Goal: Task Accomplishment & Management: Complete application form

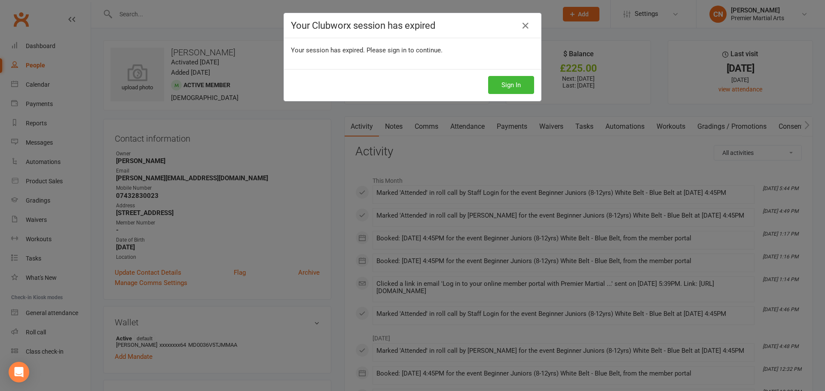
click at [512, 93] on button "Sign In" at bounding box center [511, 85] width 46 height 18
click at [511, 86] on button "Sign In" at bounding box center [511, 85] width 46 height 18
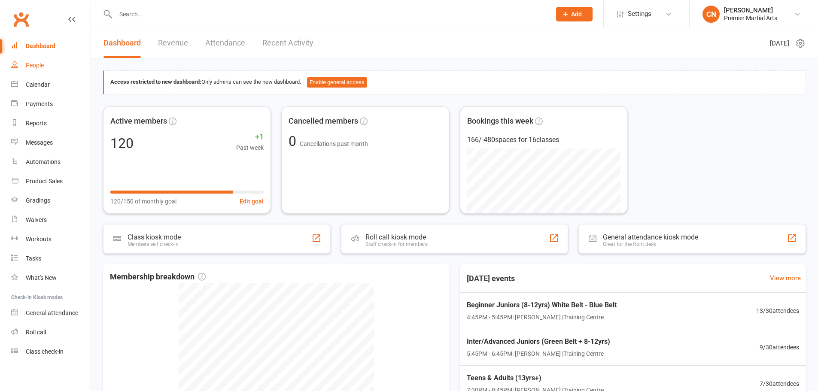
click at [37, 61] on link "People" at bounding box center [50, 65] width 79 height 19
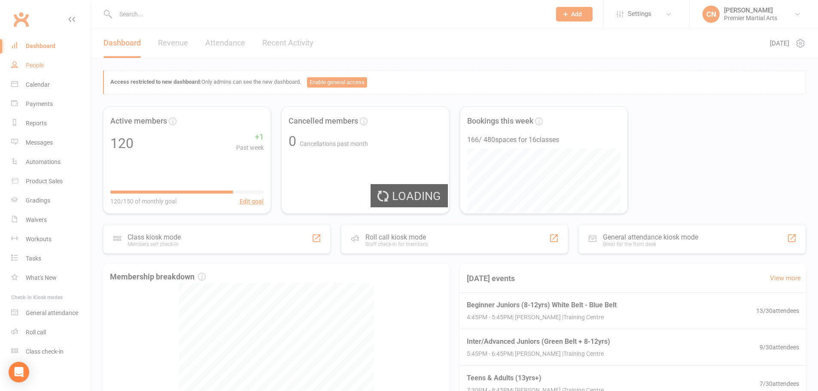
select select "100"
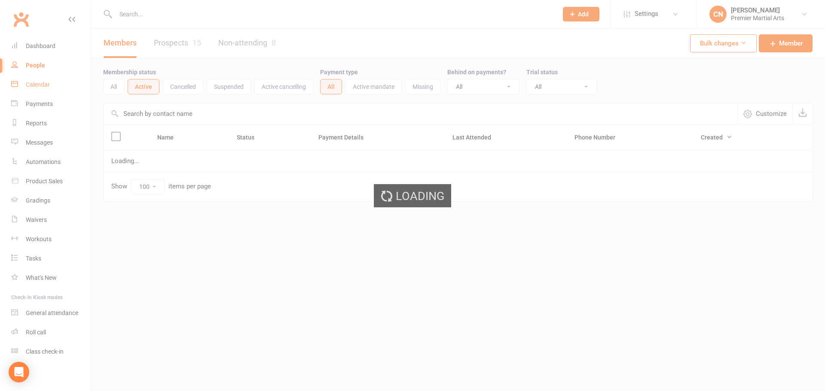
click at [40, 85] on div "Calendar" at bounding box center [38, 84] width 24 height 7
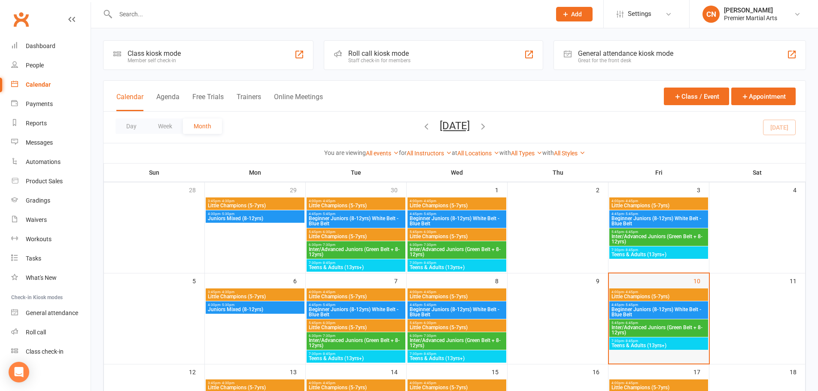
click at [629, 286] on div "10" at bounding box center [659, 319] width 100 height 90
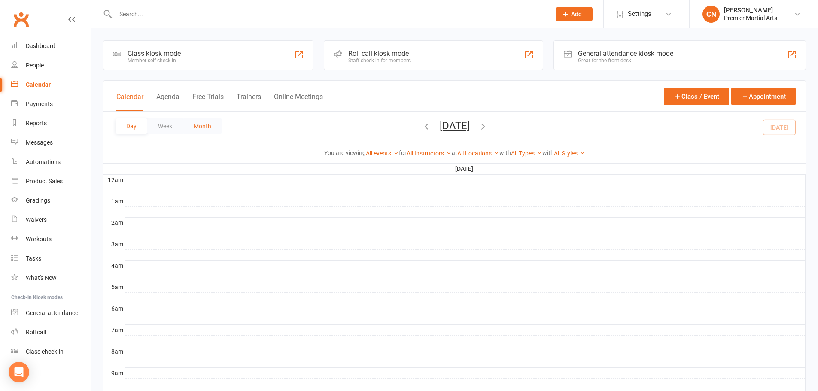
click at [195, 128] on button "Month" at bounding box center [202, 126] width 39 height 15
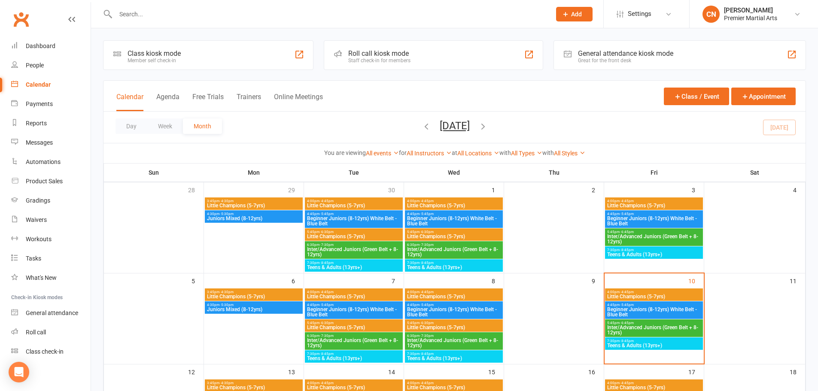
click at [652, 298] on span "Little Champions (5-7yrs)" at bounding box center [654, 296] width 95 height 5
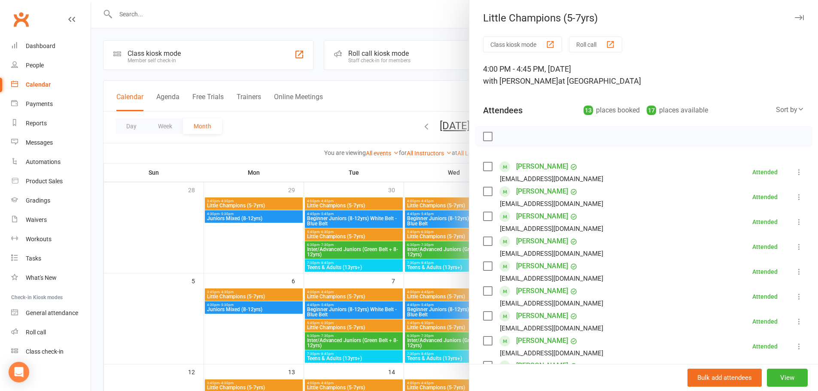
click at [360, 121] on div at bounding box center [454, 195] width 727 height 391
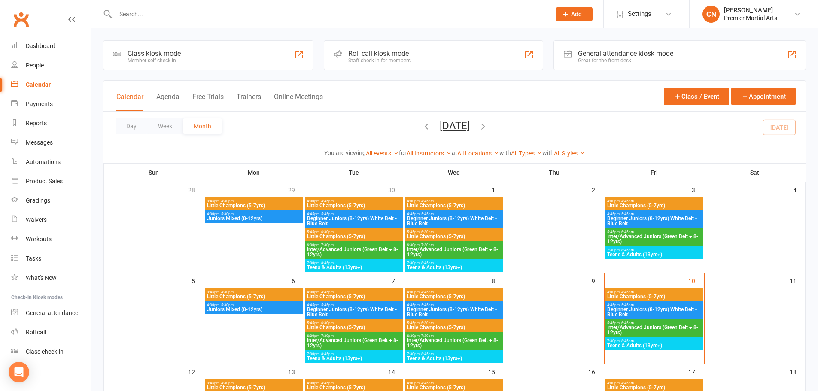
click at [666, 311] on span "Beginner Juniors (8-12yrs) White Belt - Blue Belt" at bounding box center [654, 312] width 95 height 10
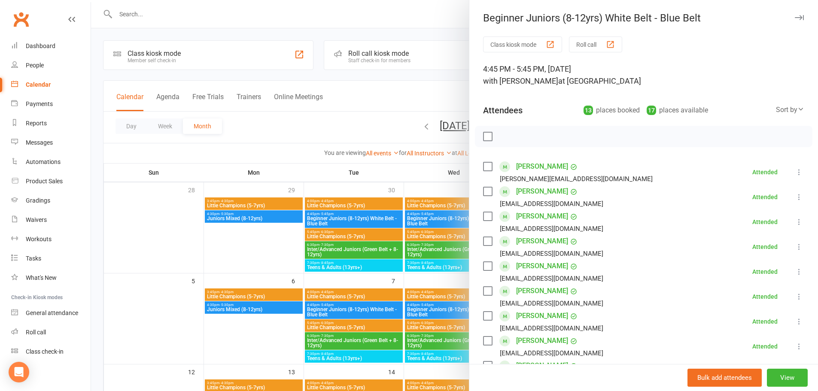
click at [391, 100] on div at bounding box center [454, 195] width 727 height 391
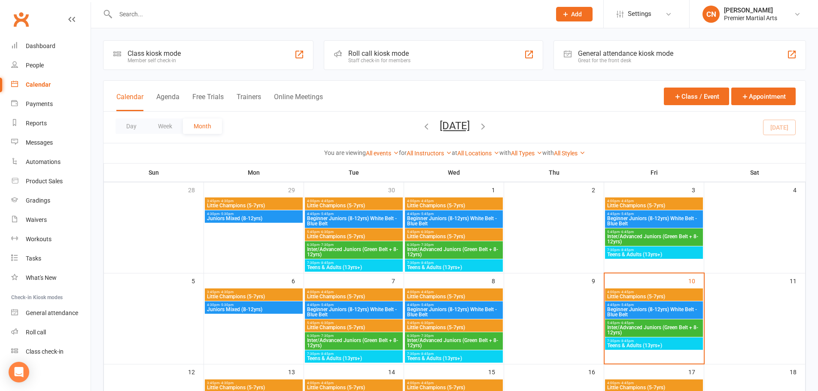
click at [345, 125] on div "Day Week Month October 2025 October 2025 Sun Mon Tue Wed Thu Fri Sat 28 29 30 0…" at bounding box center [455, 127] width 702 height 31
click at [631, 305] on span "- 5:45pm" at bounding box center [627, 305] width 14 height 4
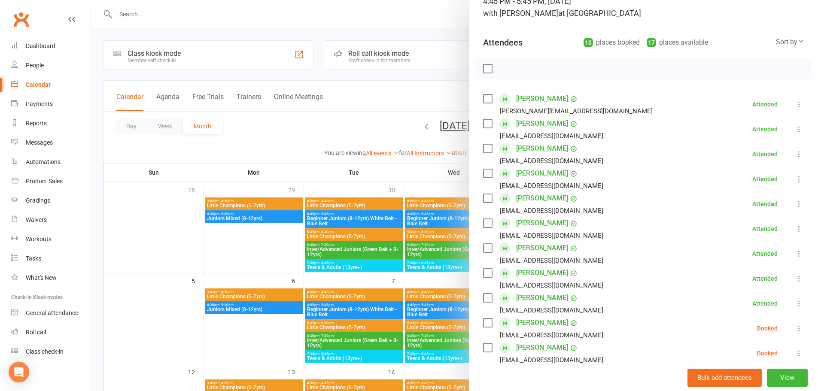
scroll to position [43, 0]
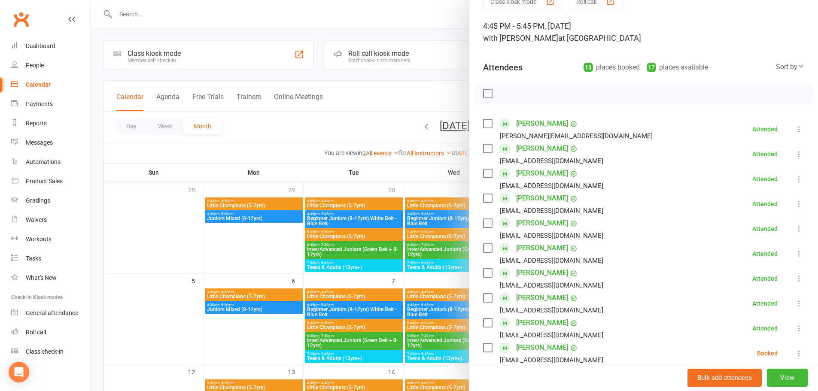
click at [357, 124] on div at bounding box center [454, 195] width 727 height 391
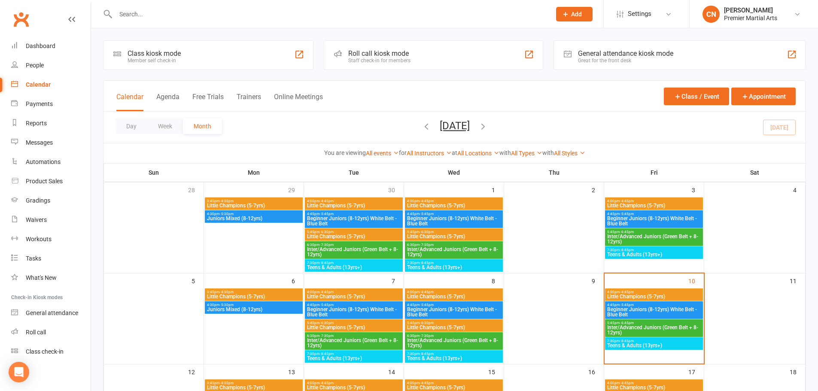
click at [640, 325] on span "Inter/Advanced Juniors (Green Belt + 8-12yrs)" at bounding box center [654, 330] width 95 height 10
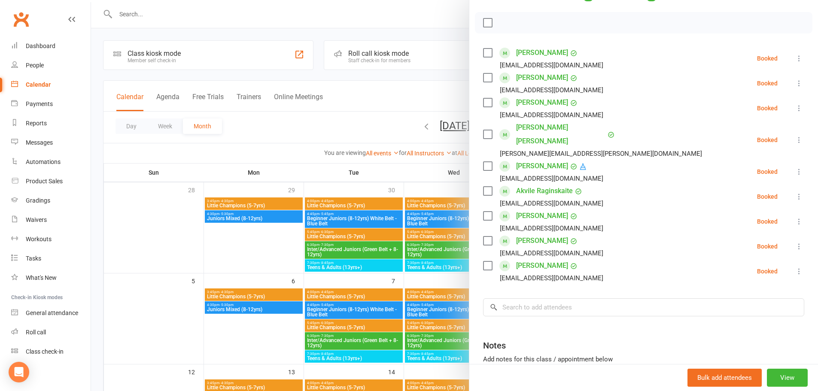
scroll to position [129, 0]
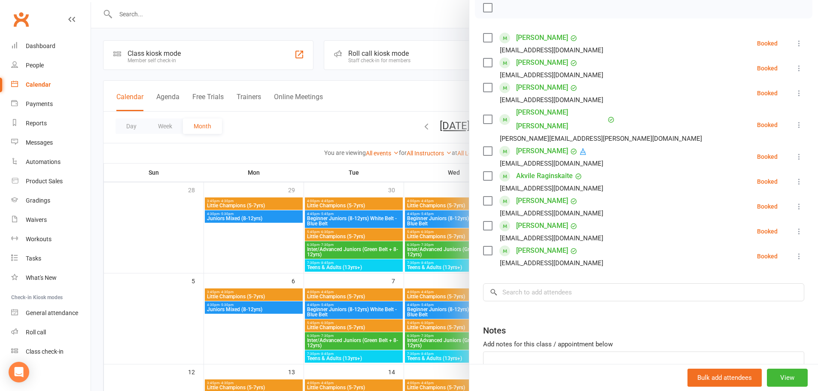
click at [308, 125] on div at bounding box center [454, 195] width 727 height 391
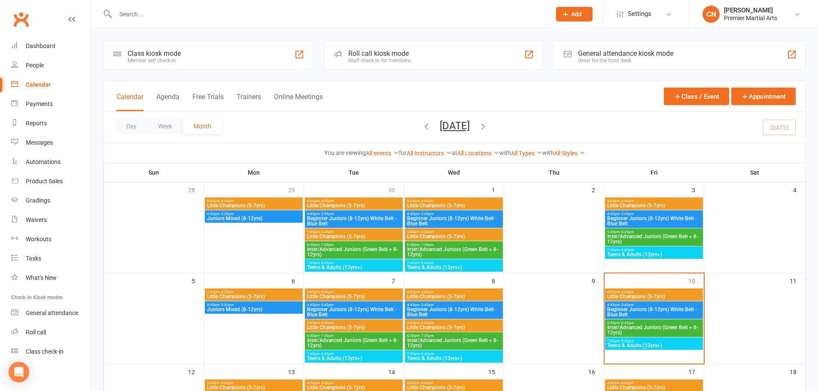
click at [666, 345] on span "Teens & Adults (13yrs+)" at bounding box center [654, 345] width 95 height 5
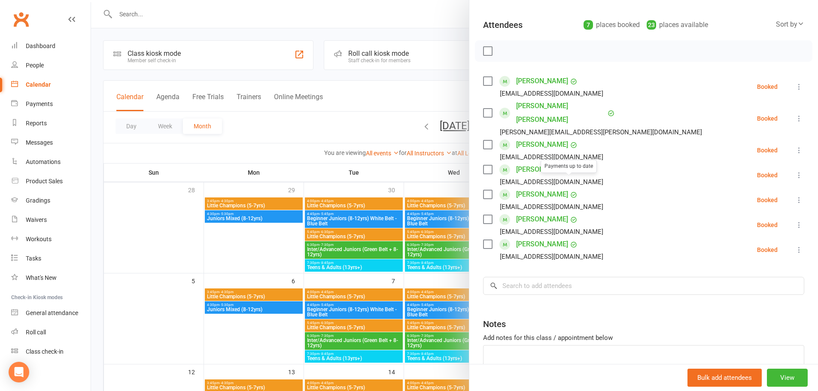
scroll to position [86, 0]
click at [378, 131] on div at bounding box center [454, 195] width 727 height 391
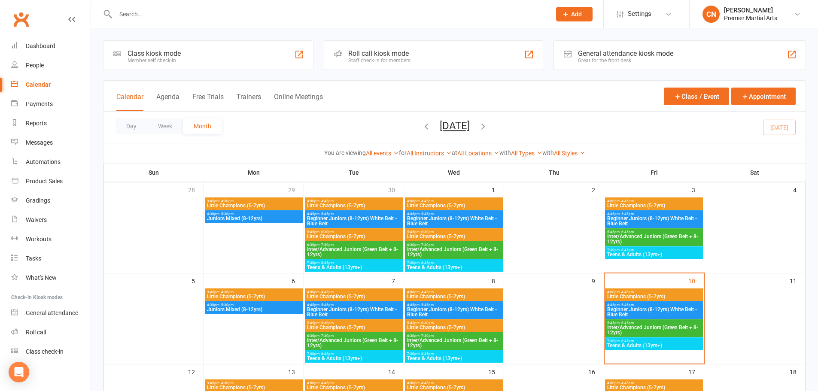
click at [659, 341] on span "7:30pm - 8:45pm" at bounding box center [654, 341] width 95 height 4
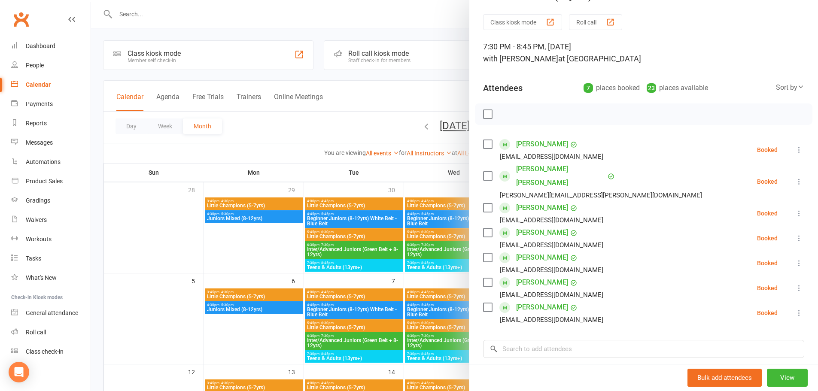
scroll to position [43, 0]
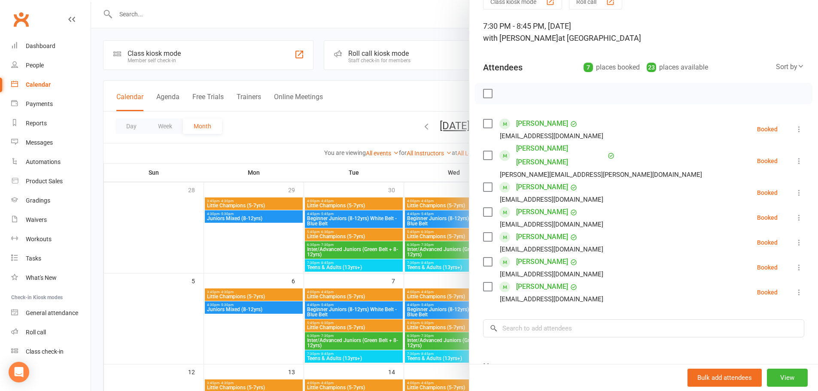
click at [335, 131] on div at bounding box center [454, 195] width 727 height 391
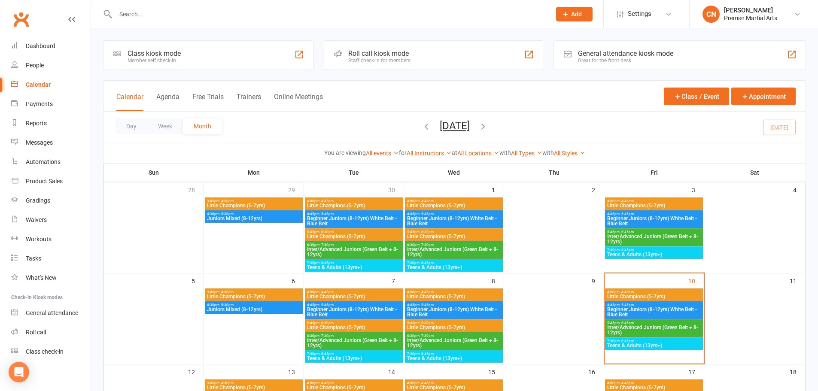
click at [579, 11] on span "Add" at bounding box center [576, 14] width 11 height 7
click at [558, 59] on link "Member" at bounding box center [565, 59] width 76 height 20
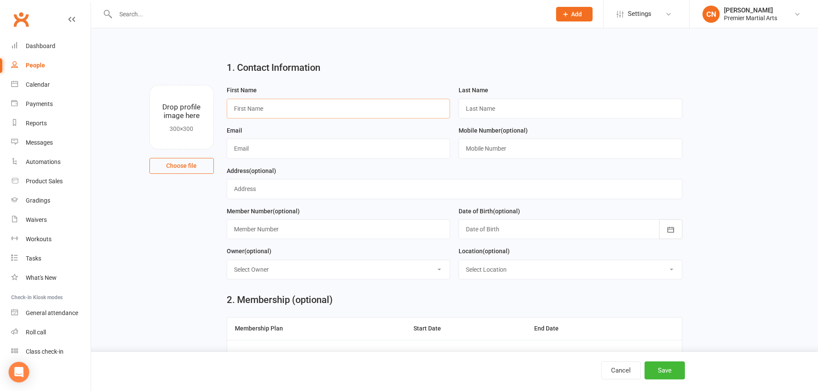
click at [291, 106] on input "text" at bounding box center [339, 109] width 224 height 20
type input "Scarlett"
type input "Jones"
click at [379, 160] on div "Email" at bounding box center [339, 145] width 232 height 40
click at [376, 153] on input "text" at bounding box center [339, 149] width 224 height 20
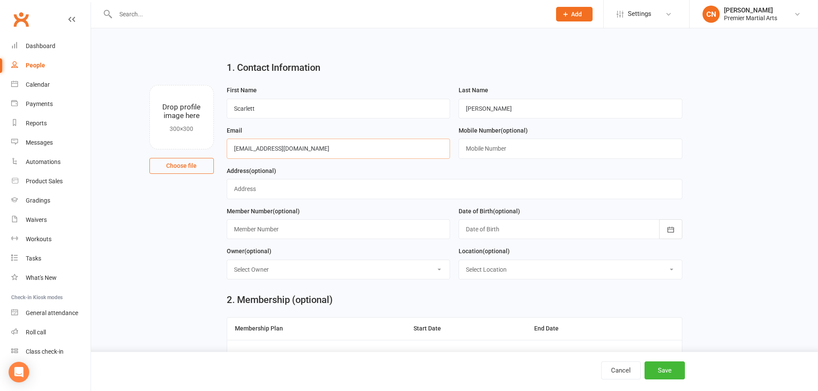
type input "jplant166@gmail.com"
click at [481, 145] on input "text" at bounding box center [571, 149] width 224 height 20
type input "07772252928"
click at [286, 187] on input "text" at bounding box center [455, 189] width 456 height 20
type input "103 Duncan Street, Rotherham, S60 5DD"
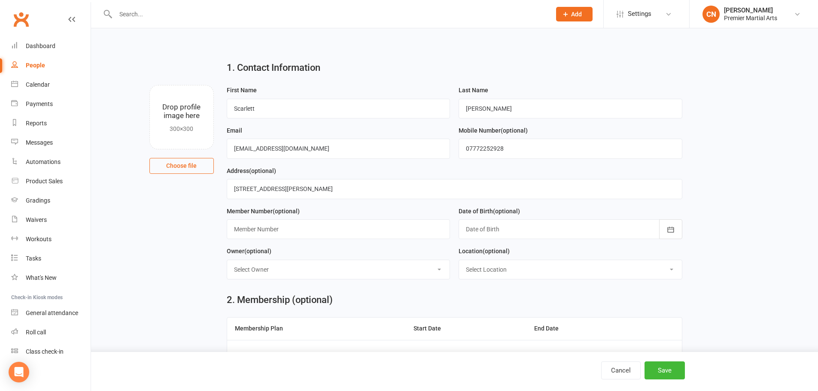
click at [581, 226] on div at bounding box center [571, 230] width 224 height 20
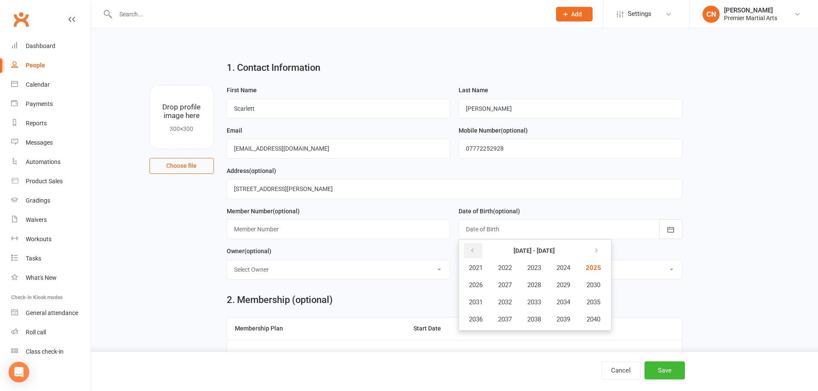
click at [476, 250] on button "button" at bounding box center [473, 250] width 18 height 15
click at [479, 317] on button "2016" at bounding box center [476, 319] width 28 height 16
click at [485, 286] on span "April" at bounding box center [480, 285] width 13 height 8
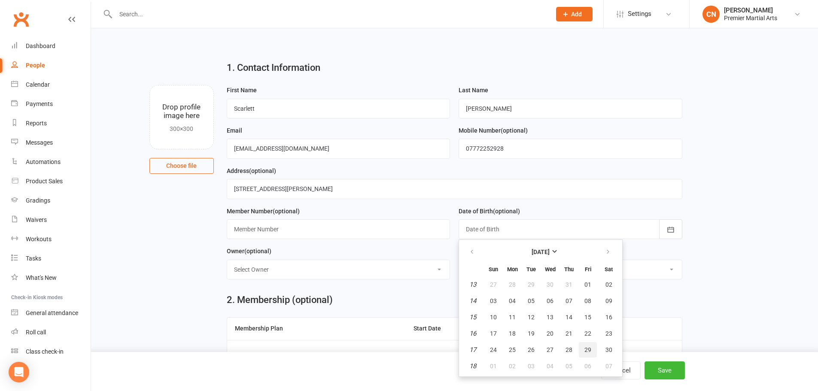
click at [587, 351] on span "29" at bounding box center [588, 350] width 7 height 7
type input "29 Apr 2016"
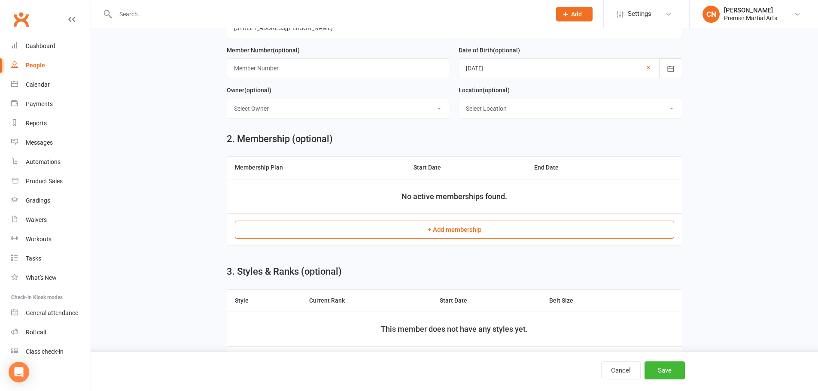
scroll to position [172, 0]
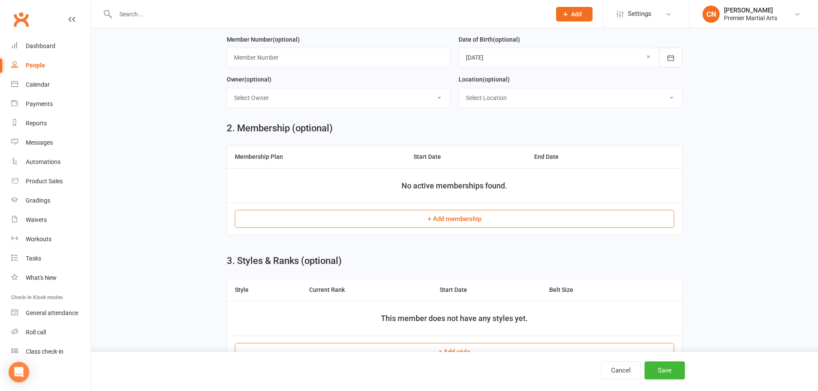
click at [470, 221] on button "+ Add membership" at bounding box center [454, 219] width 439 height 18
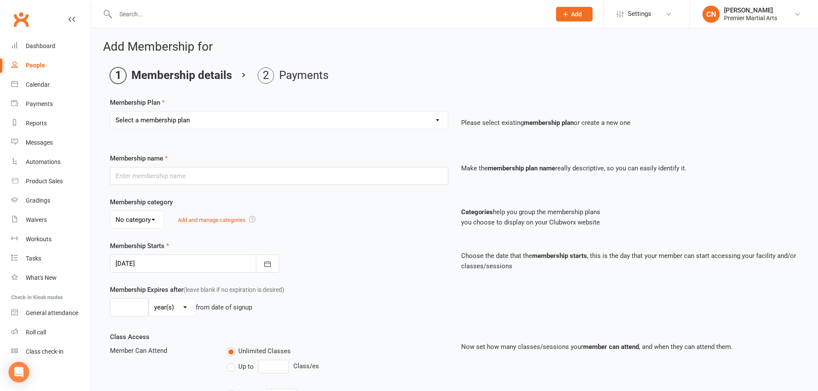
click at [170, 120] on select "Select a membership plan Create new Membership Plan Basic Training Programme Bl…" at bounding box center [279, 120] width 338 height 17
select select "1"
click at [110, 112] on select "Select a membership plan Create new Membership Plan Basic Training Programme Bl…" at bounding box center [279, 120] width 338 height 17
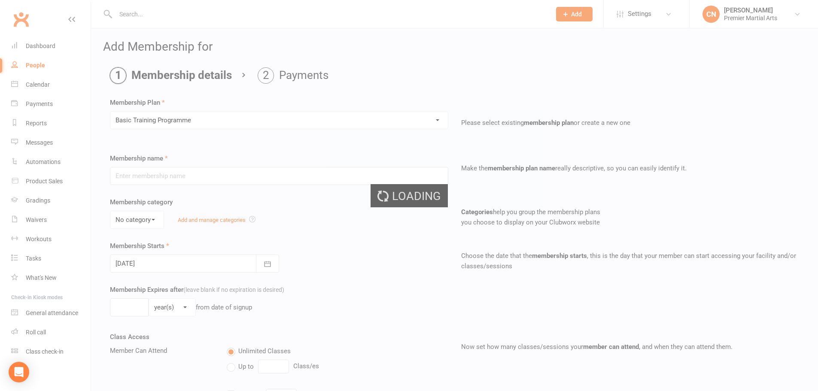
type input "Basic Training Programme"
select select "0"
type input "1"
type input "2"
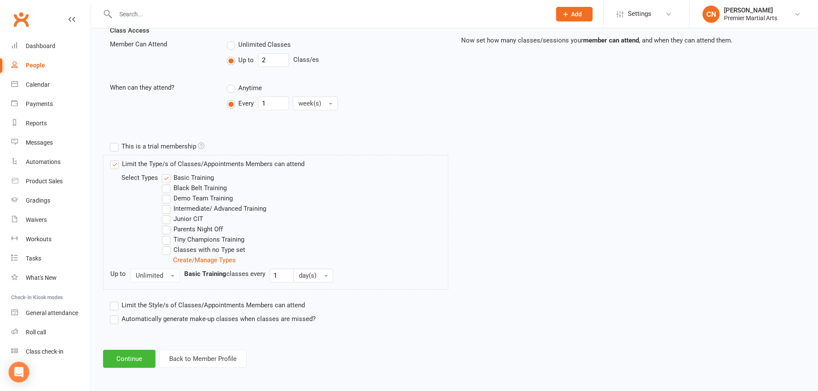
scroll to position [308, 0]
click at [143, 356] on button "Continue" at bounding box center [129, 358] width 52 height 18
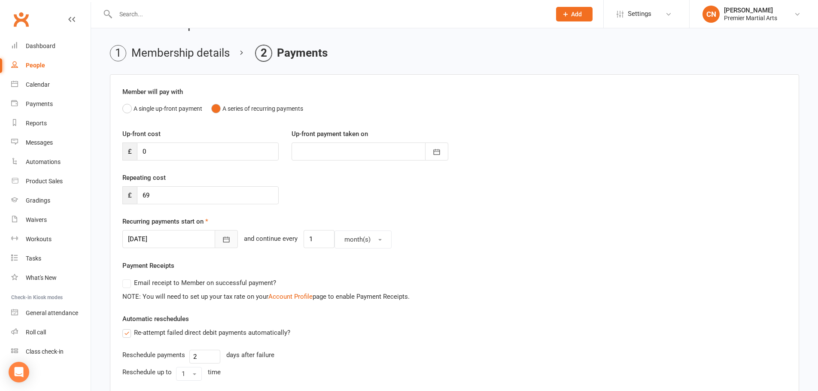
scroll to position [43, 0]
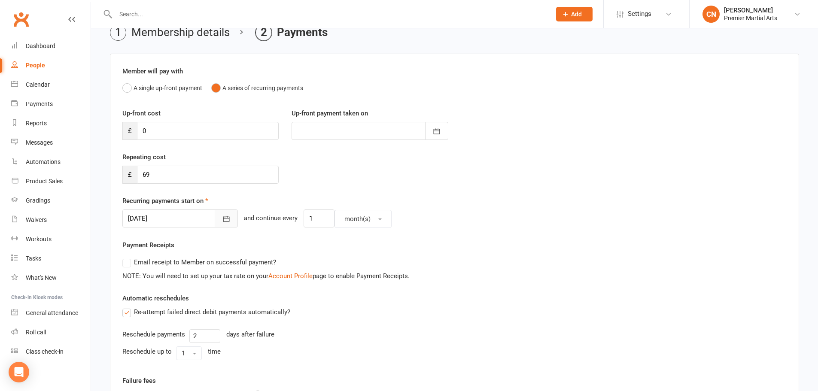
click at [215, 221] on button "button" at bounding box center [226, 219] width 23 height 18
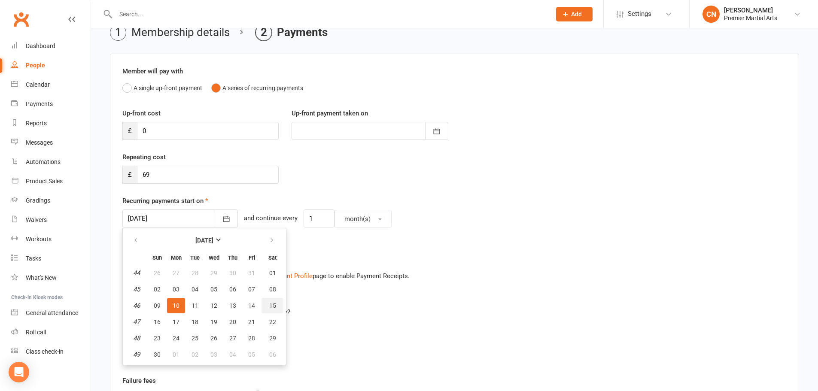
click at [272, 305] on span "15" at bounding box center [272, 305] width 7 height 7
type input "15 Nov 2025"
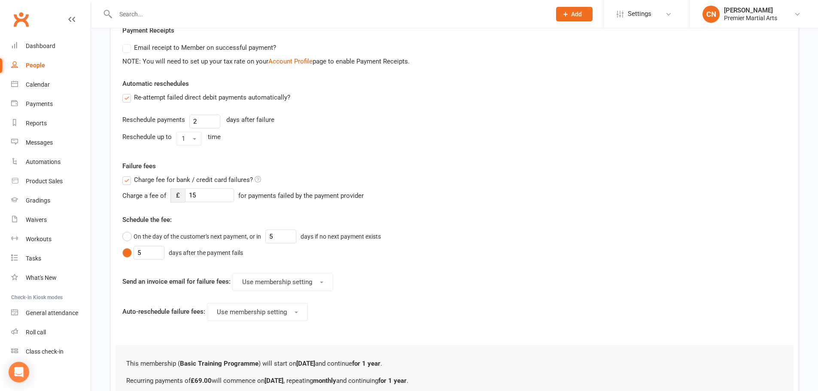
scroll to position [347, 0]
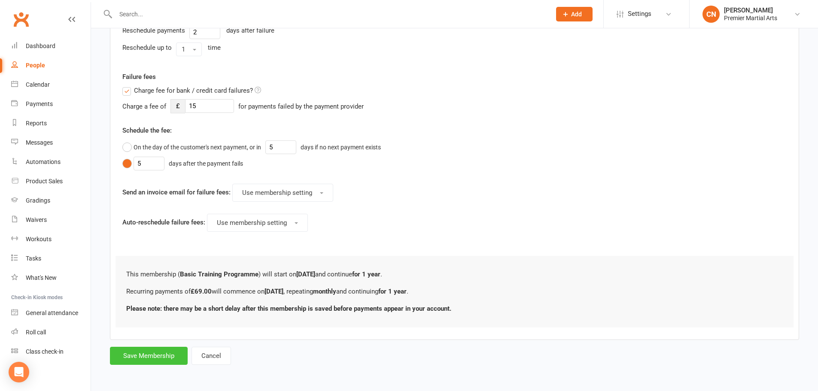
click at [168, 354] on button "Save Membership" at bounding box center [149, 356] width 78 height 18
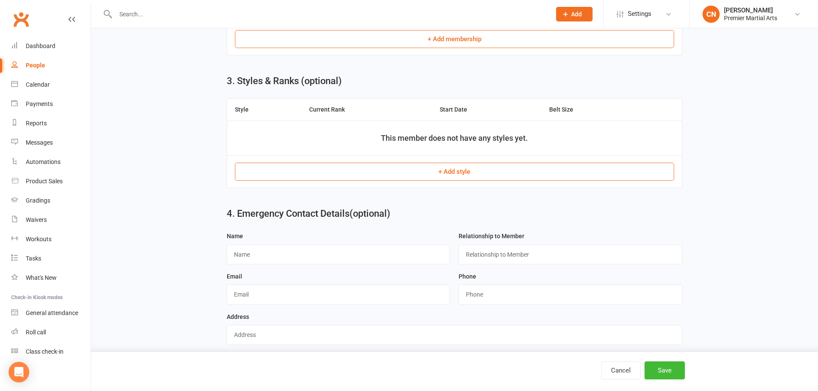
scroll to position [289, 0]
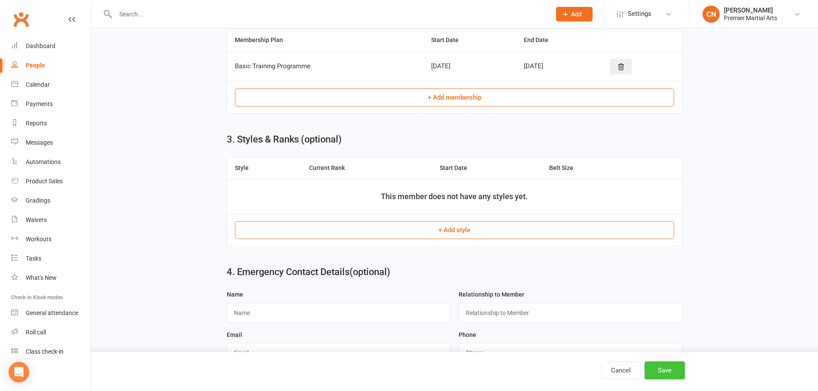
click at [666, 371] on button "Save" at bounding box center [665, 371] width 40 height 18
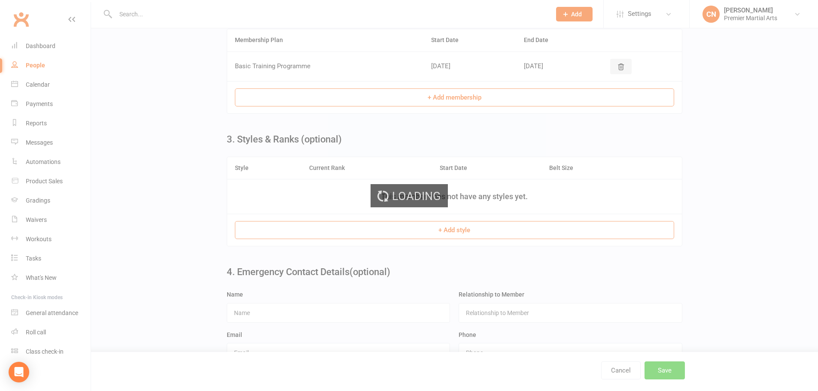
scroll to position [0, 0]
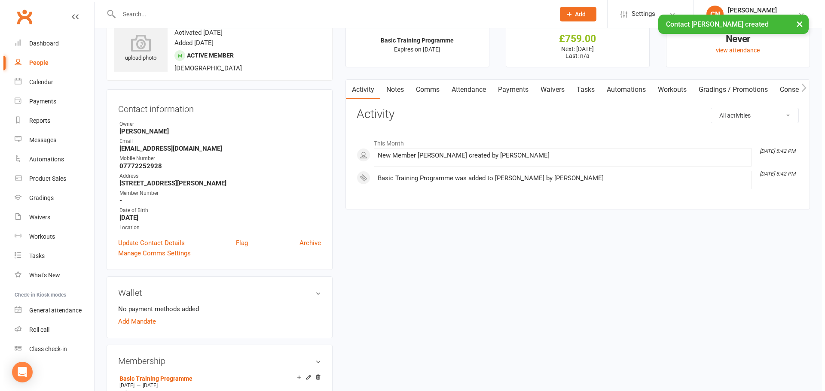
scroll to position [86, 0]
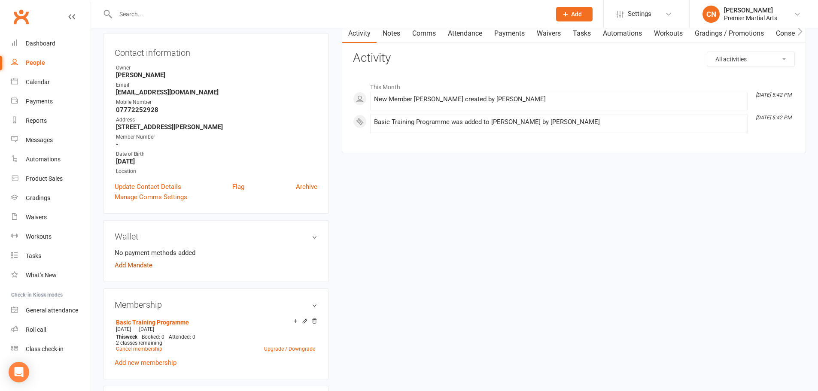
click at [146, 267] on link "Add Mandate" at bounding box center [134, 265] width 38 height 10
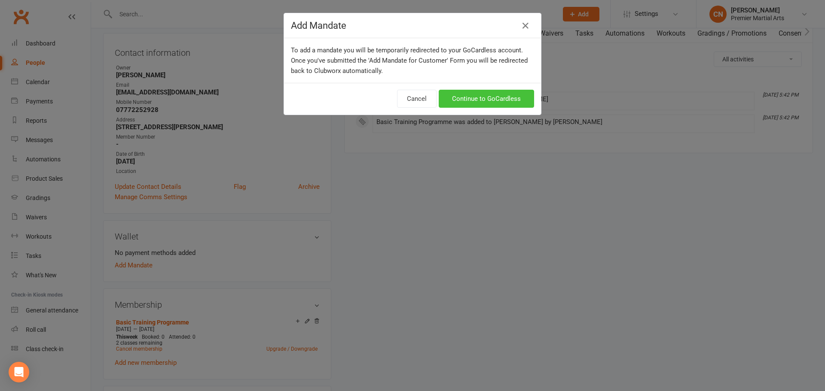
click at [476, 100] on link "Continue to GoCardless" at bounding box center [486, 99] width 95 height 18
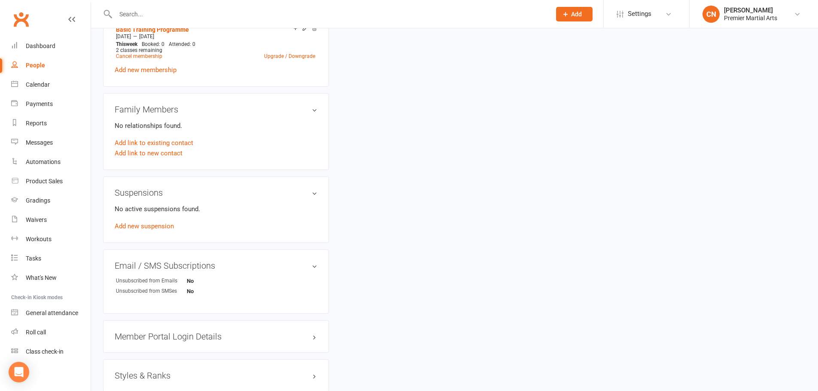
scroll to position [485, 0]
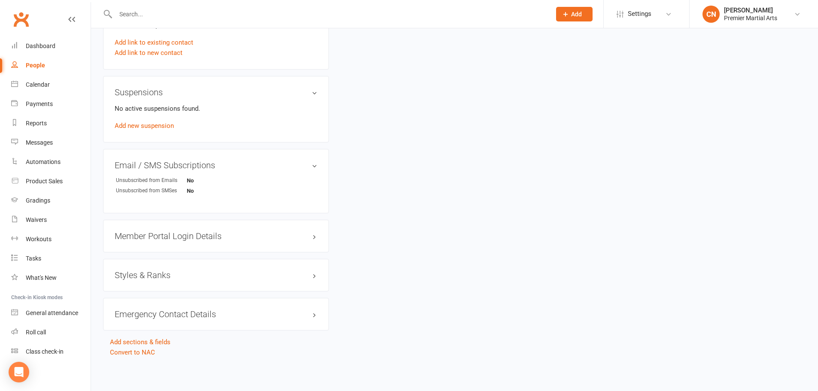
click at [184, 239] on h3 "Member Portal Login Details" at bounding box center [216, 236] width 203 height 9
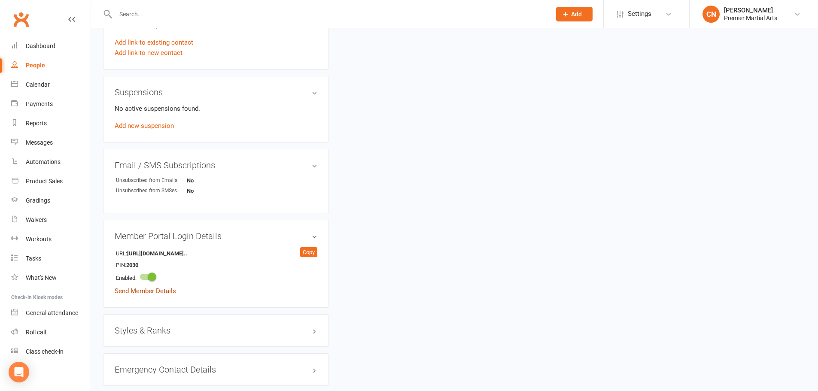
click at [156, 292] on link "Send Member Details" at bounding box center [145, 291] width 61 height 8
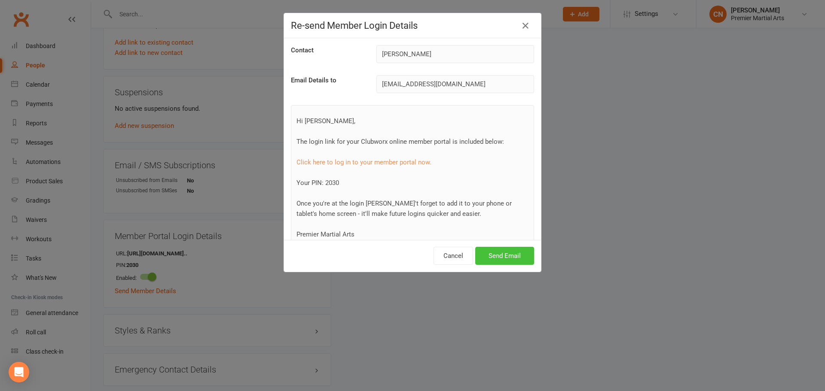
click at [493, 253] on button "Send Email" at bounding box center [504, 256] width 59 height 18
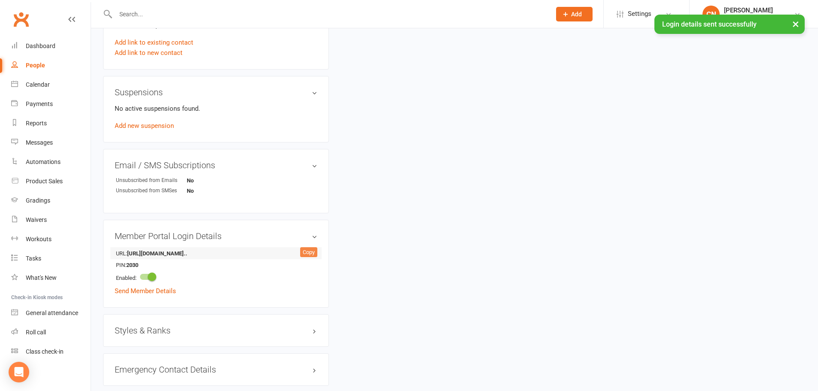
click at [308, 251] on div "Copy" at bounding box center [308, 252] width 17 height 10
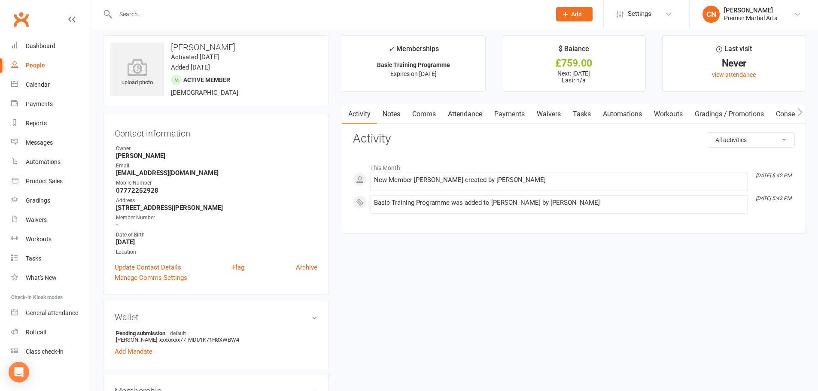
scroll to position [0, 0]
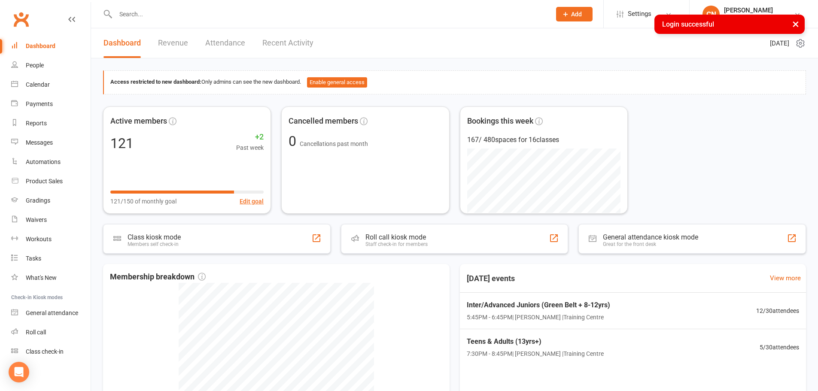
click at [177, 19] on input "text" at bounding box center [329, 14] width 432 height 12
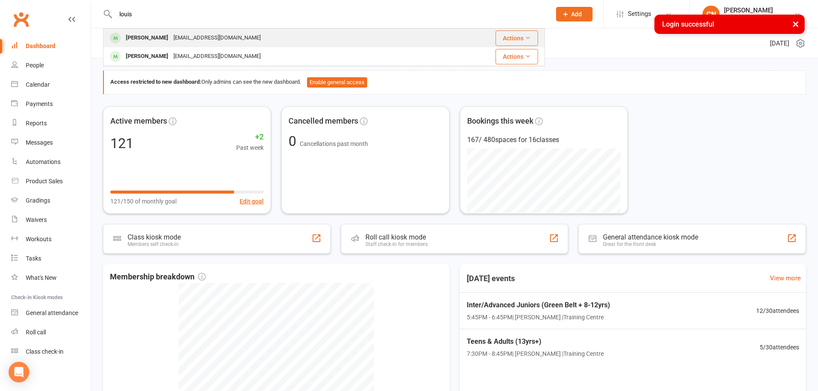
type input "louis"
click at [168, 37] on div "[PERSON_NAME]" at bounding box center [147, 38] width 48 height 12
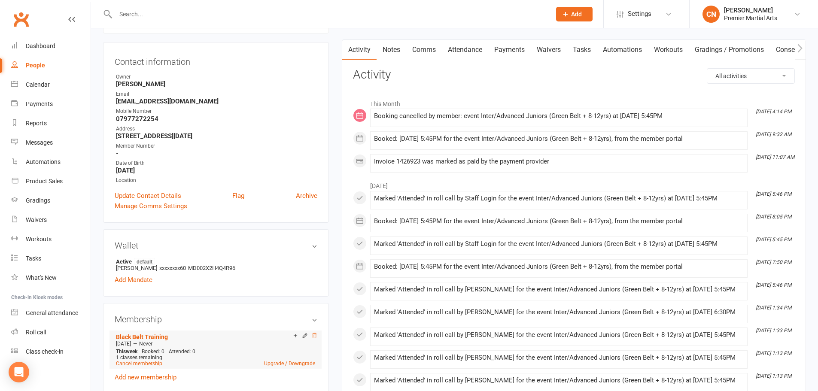
scroll to position [43, 0]
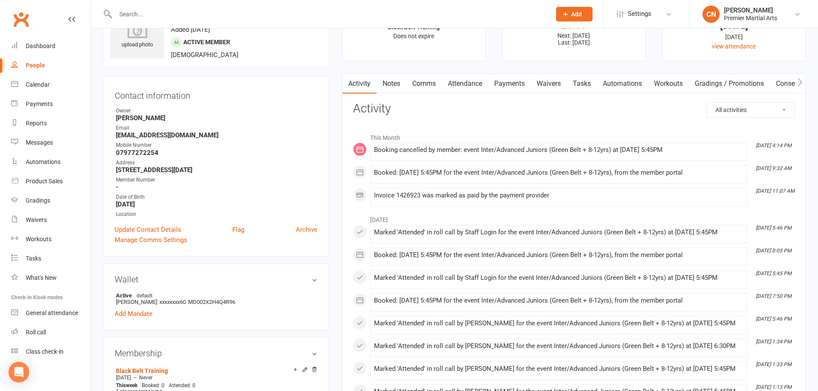
click at [505, 82] on link "Payments" at bounding box center [509, 84] width 43 height 20
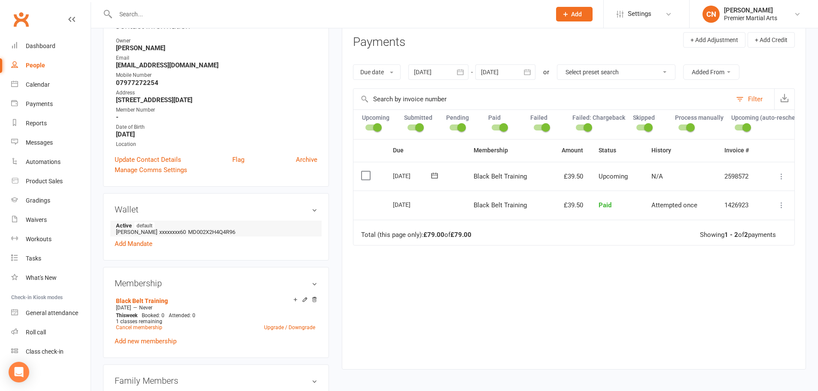
scroll to position [129, 0]
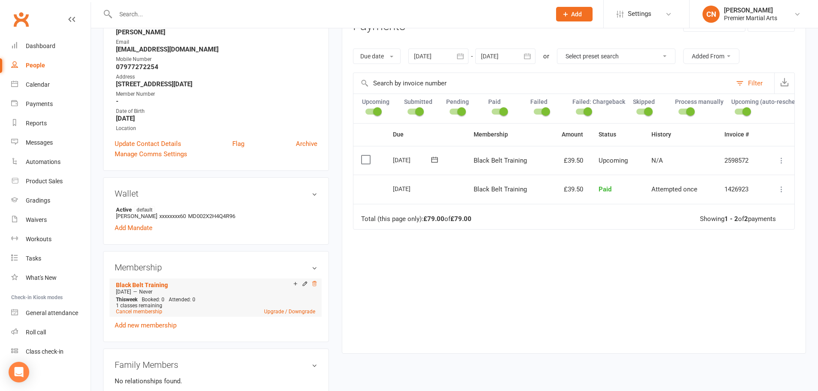
click at [315, 282] on icon at bounding box center [314, 283] width 4 height 5
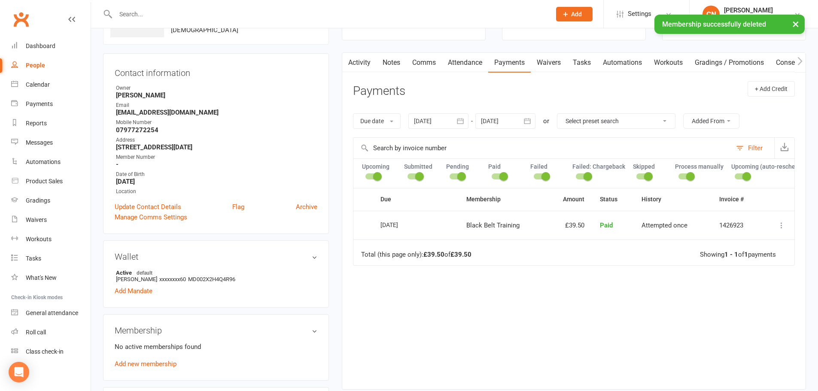
scroll to position [0, 0]
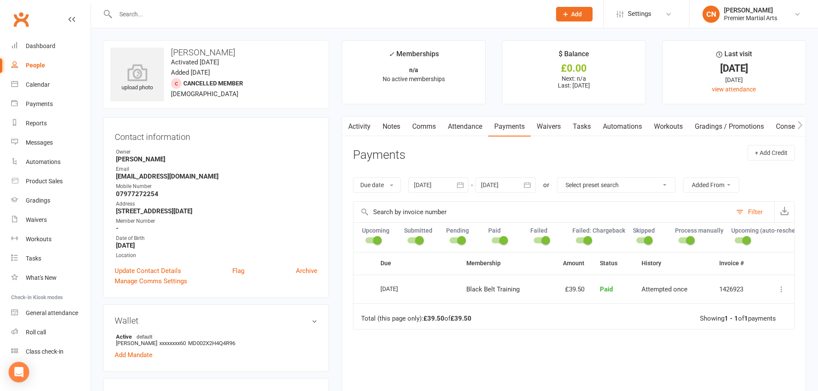
click at [31, 71] on link "People" at bounding box center [50, 65] width 79 height 19
select select "100"
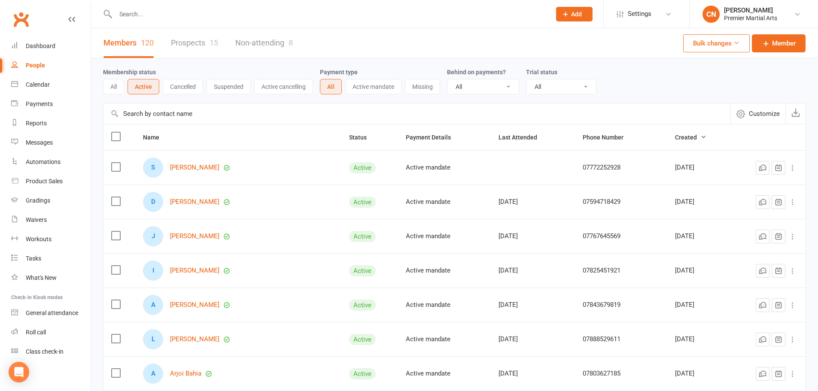
click at [192, 87] on button "Cancelled" at bounding box center [183, 86] width 40 height 15
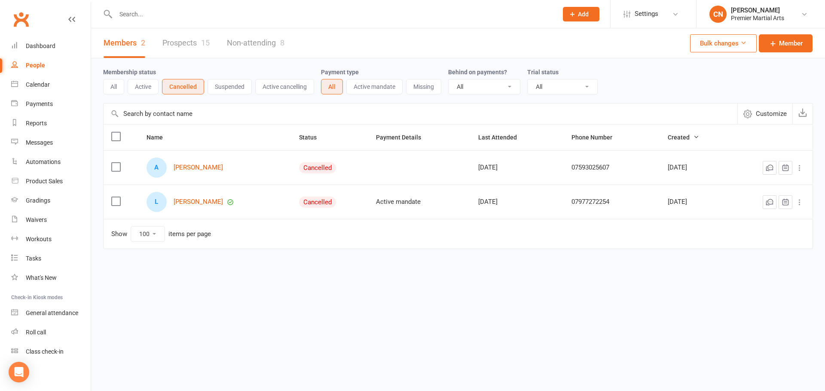
click at [148, 84] on button "Active" at bounding box center [143, 86] width 31 height 15
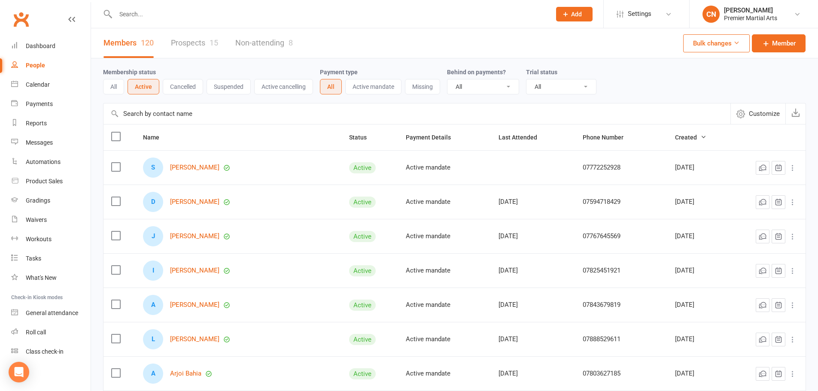
click at [194, 44] on link "Prospects 15" at bounding box center [194, 43] width 47 height 30
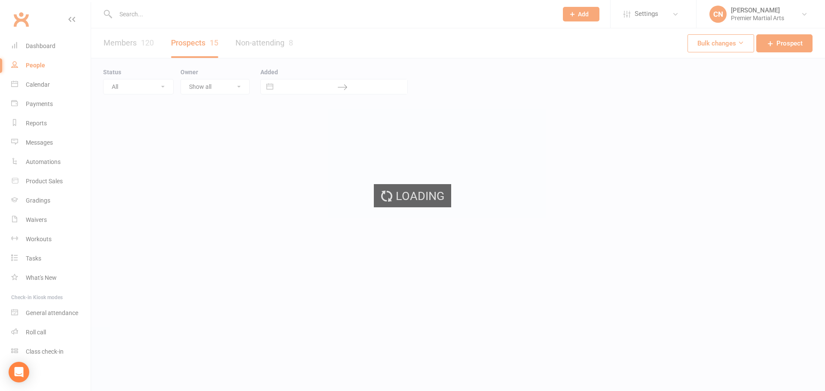
select select "100"
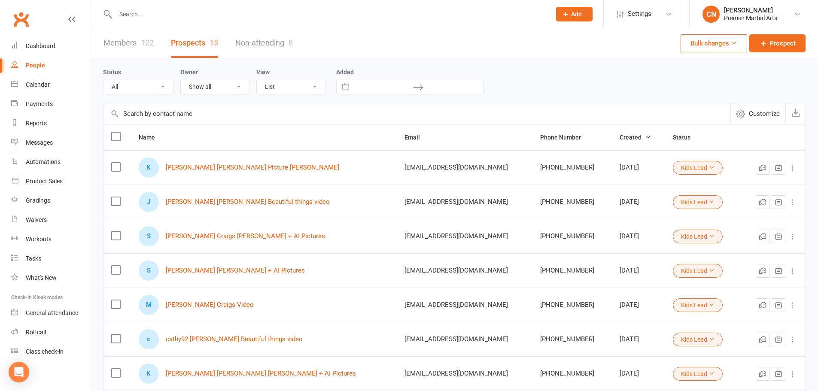
click at [140, 41] on link "Members 122" at bounding box center [129, 43] width 50 height 30
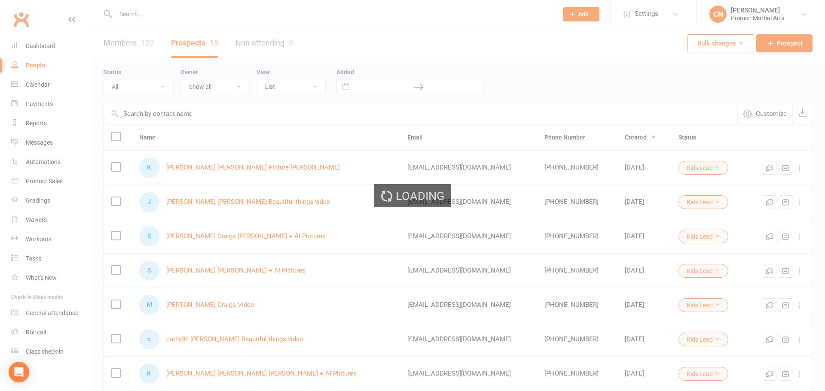
select select "100"
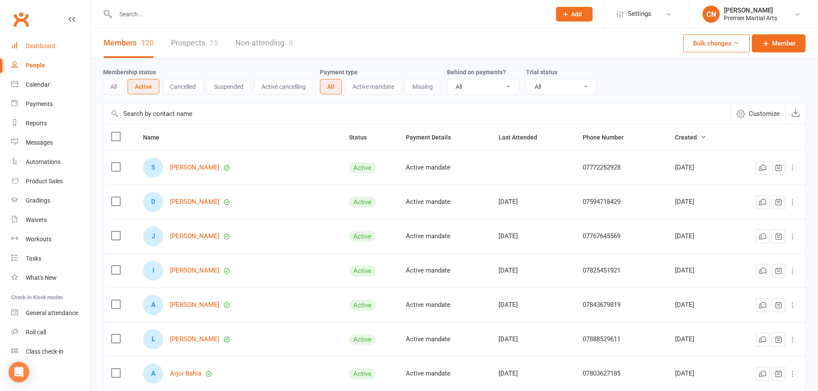
click at [44, 43] on div "Dashboard" at bounding box center [41, 46] width 30 height 7
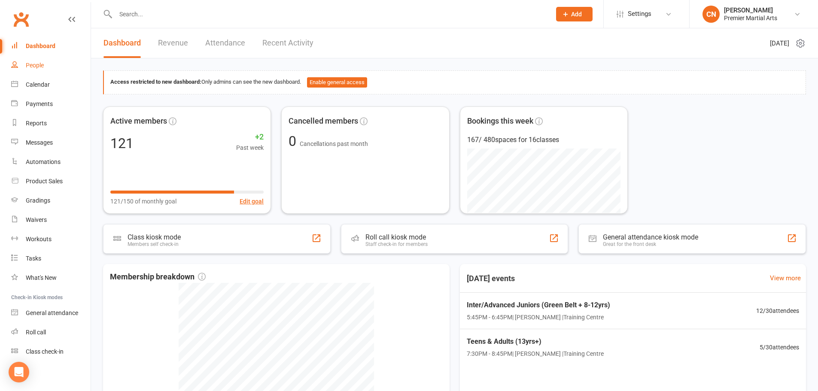
click at [46, 67] on link "People" at bounding box center [50, 65] width 79 height 19
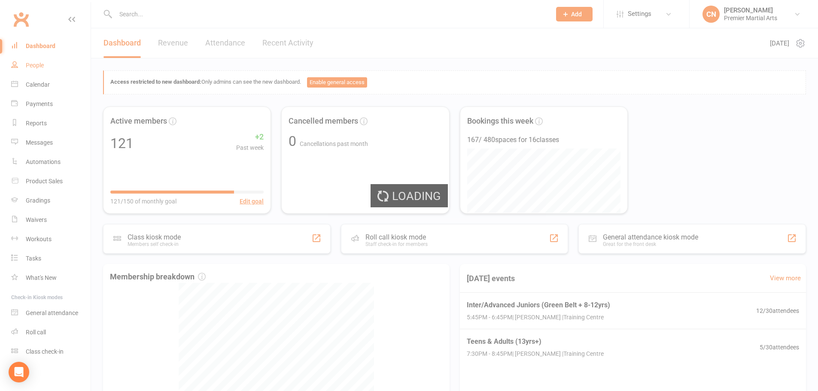
select select "100"
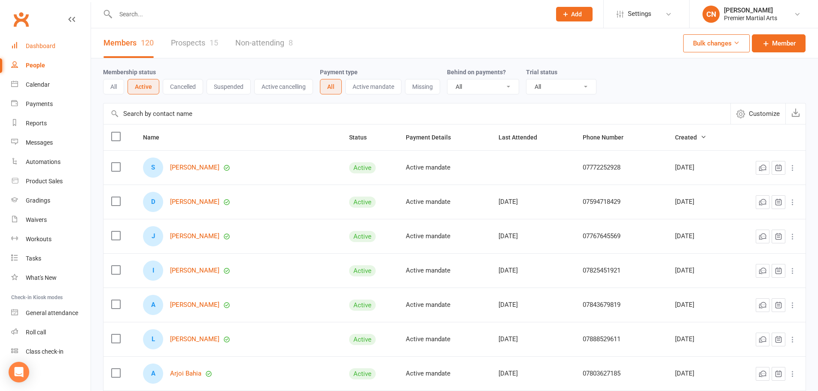
click at [44, 42] on link "Dashboard" at bounding box center [50, 46] width 79 height 19
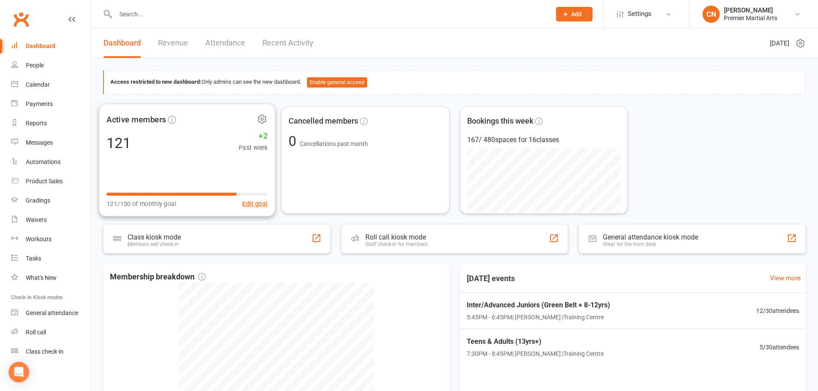
click at [184, 144] on div "121 +2 Past week" at bounding box center [187, 142] width 161 height 19
click at [263, 116] on icon at bounding box center [262, 119] width 8 height 8
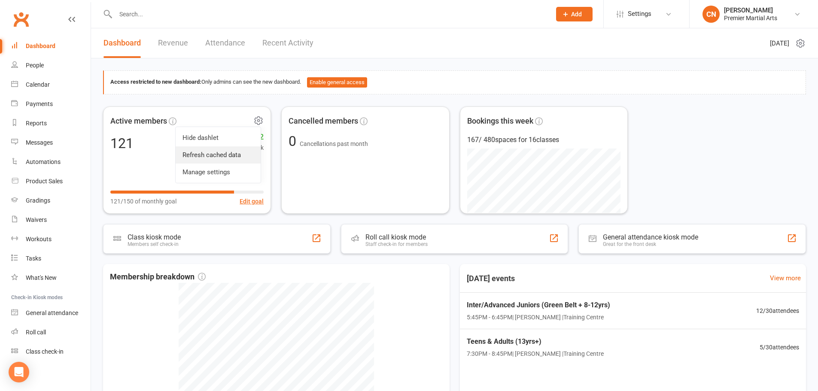
click at [223, 156] on link "Refresh cached data" at bounding box center [218, 154] width 85 height 17
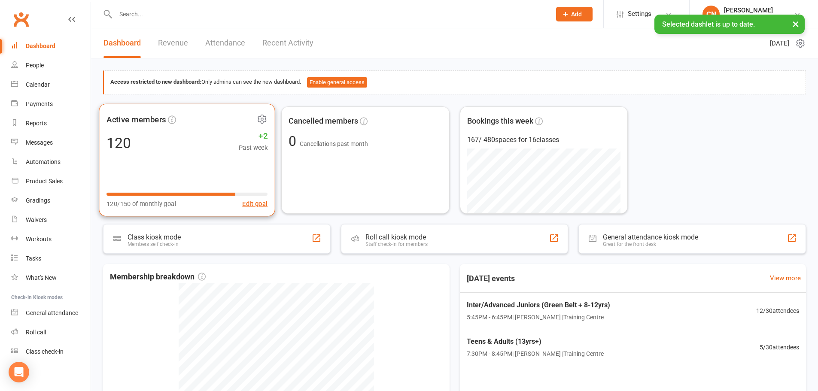
click at [263, 116] on icon at bounding box center [262, 119] width 8 height 8
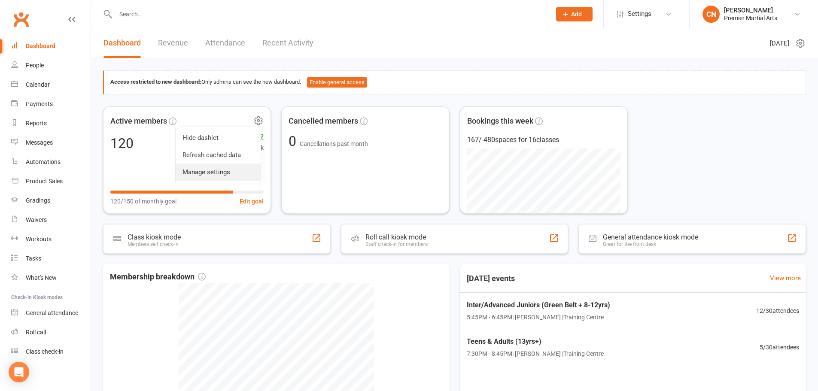
click at [223, 168] on link "Manage settings" at bounding box center [218, 172] width 85 height 17
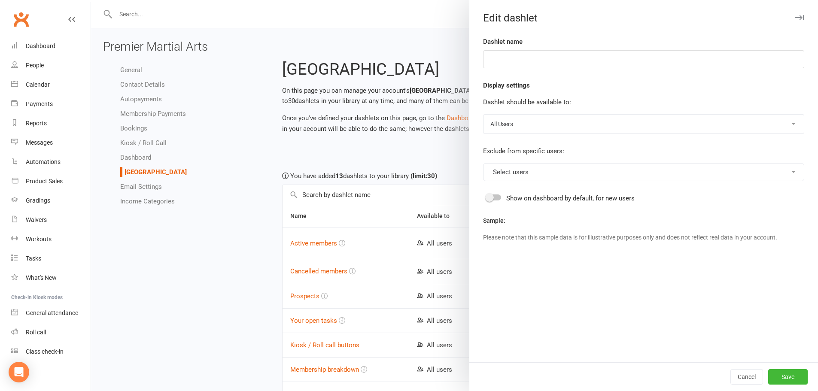
type input "Active members"
select select "last_activated"
select select "weeks"
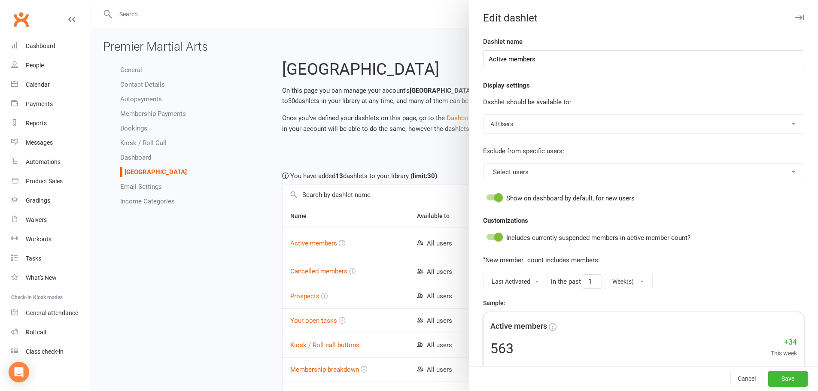
click at [237, 250] on div at bounding box center [454, 195] width 727 height 391
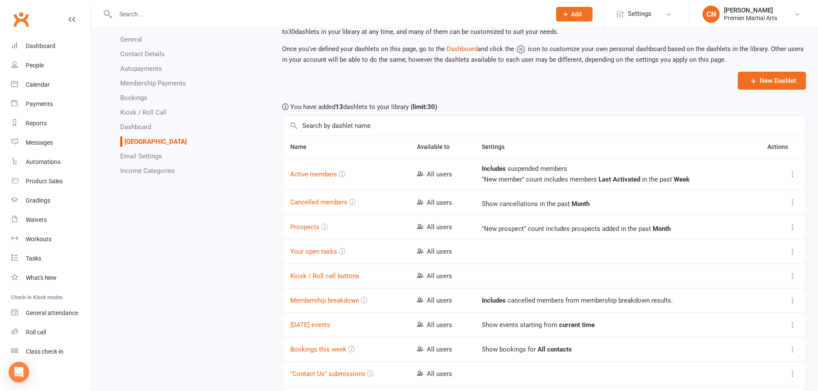
scroll to position [86, 0]
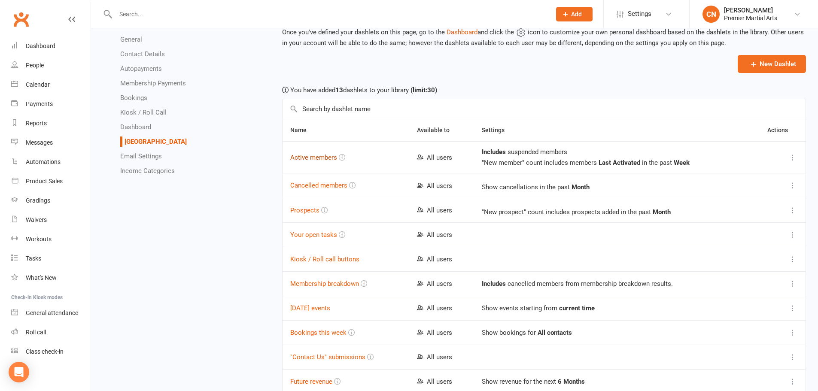
click at [323, 158] on button "Active members" at bounding box center [313, 157] width 47 height 10
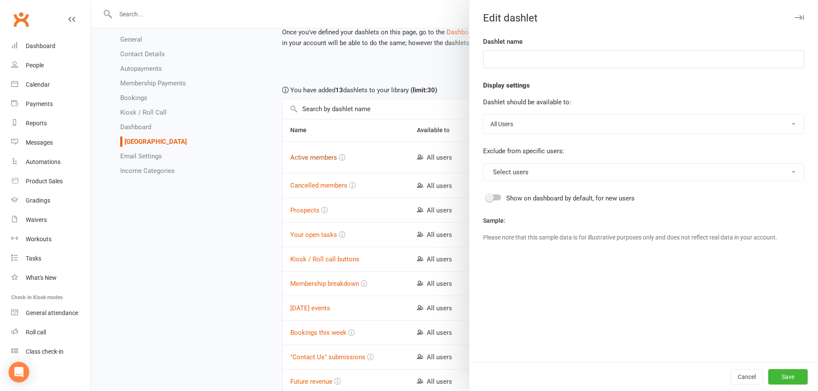
type input "Active members"
select select "last_activated"
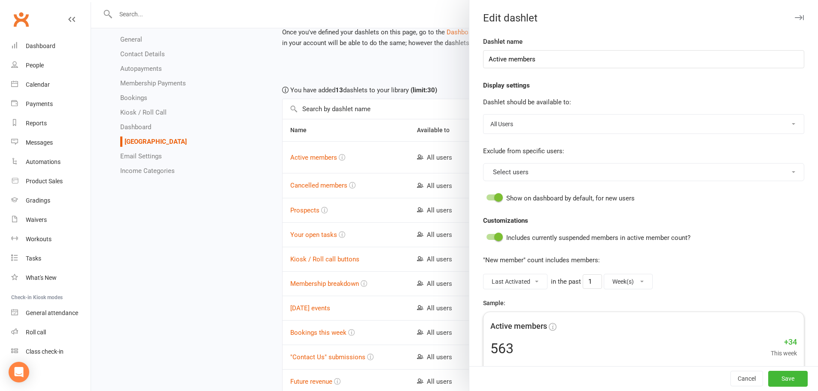
click at [636, 283] on select "Day(s) Week(s) Month(s) Year(s)" at bounding box center [628, 281] width 48 height 15
select select "months"
click at [604, 274] on select "Day(s) Week(s) Month(s) Year(s)" at bounding box center [628, 281] width 48 height 15
click at [768, 377] on button "Save" at bounding box center [788, 379] width 40 height 15
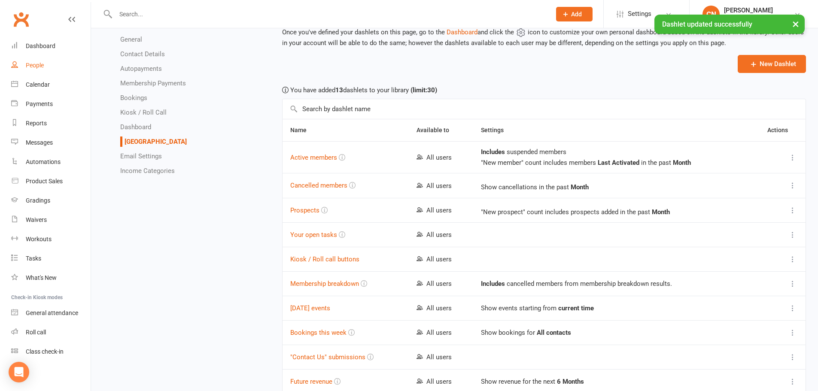
click at [42, 67] on div "People" at bounding box center [35, 65] width 18 height 7
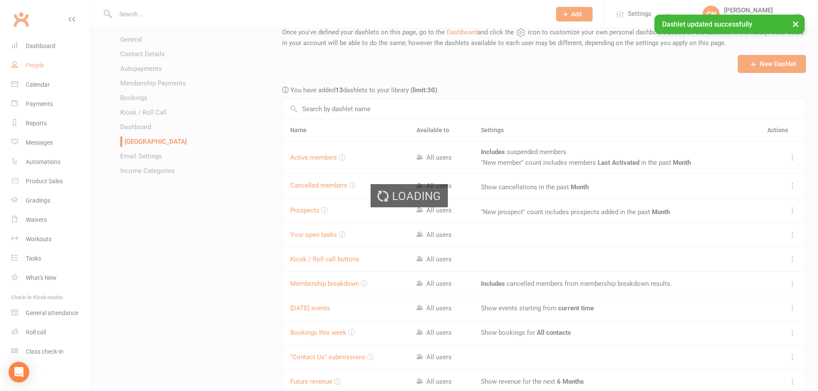
select select "100"
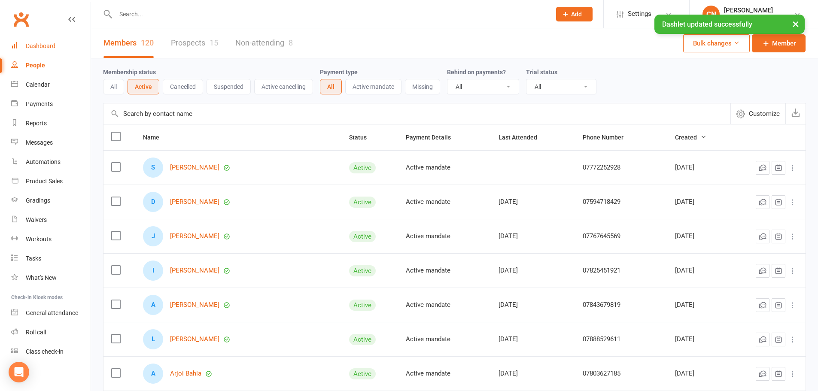
click at [52, 46] on div "Dashboard" at bounding box center [41, 46] width 30 height 7
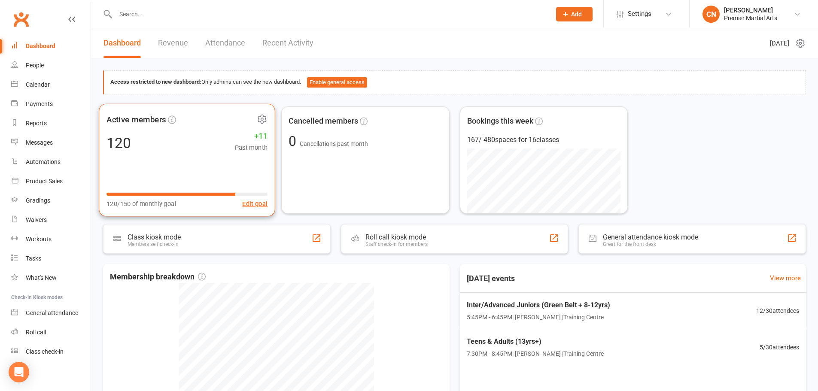
click at [265, 117] on icon at bounding box center [262, 118] width 11 height 11
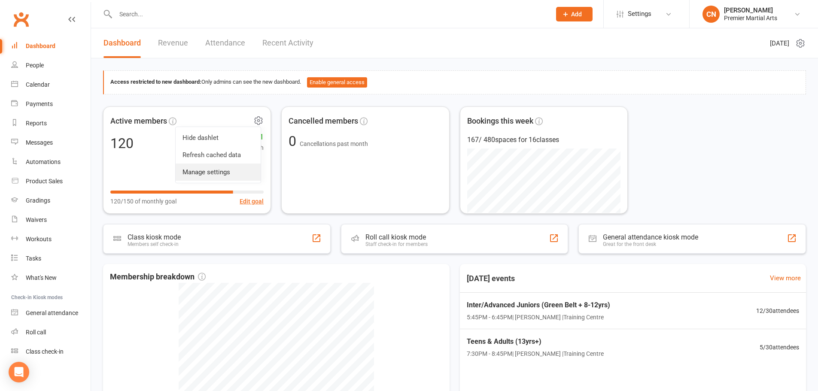
click at [217, 172] on link "Manage settings" at bounding box center [218, 172] width 85 height 17
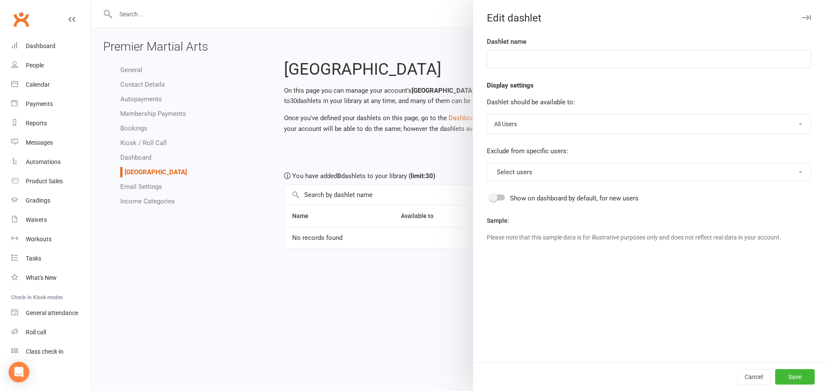
select select "last_activated"
select select "months"
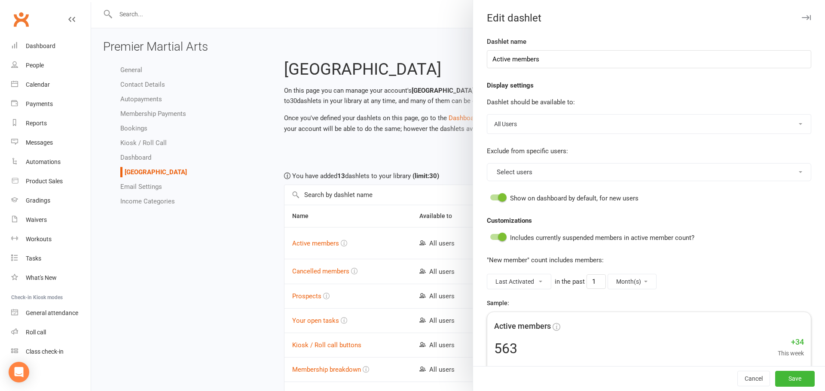
type input "Active members"
click at [639, 284] on select "Day(s) Week(s) Month(s) Year(s)" at bounding box center [628, 281] width 48 height 15
select select "weeks"
click at [604, 274] on select "Day(s) Week(s) Month(s) Year(s)" at bounding box center [628, 281] width 48 height 15
click at [628, 302] on div "Sample: Active members 563 +34 This week 563/1000 of monthly goal Edit goal Ple…" at bounding box center [643, 359] width 321 height 123
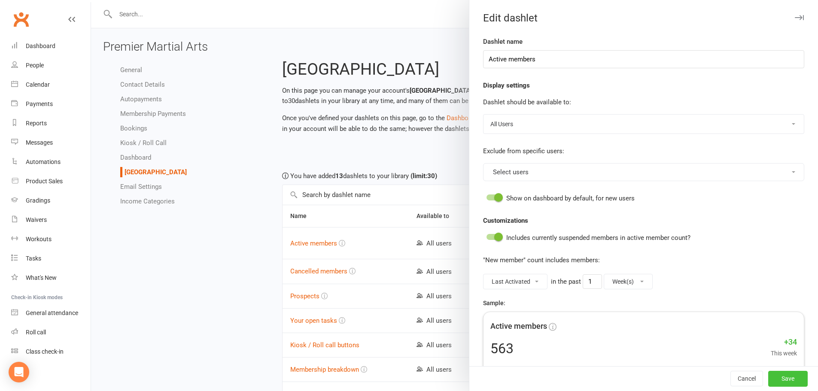
click at [768, 381] on button "Save" at bounding box center [788, 379] width 40 height 15
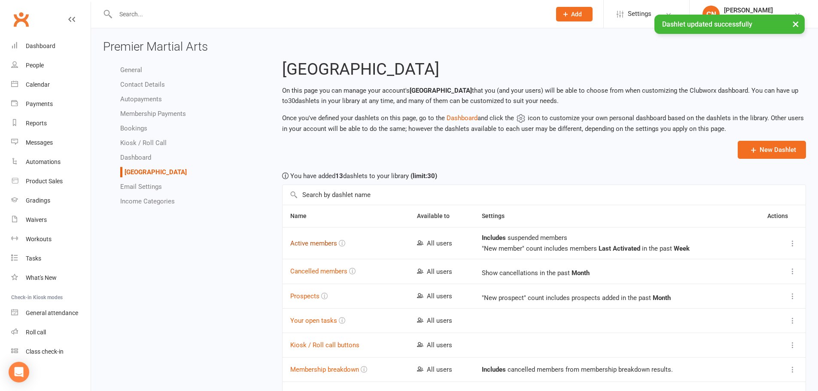
click at [316, 244] on button "Active members" at bounding box center [313, 243] width 47 height 10
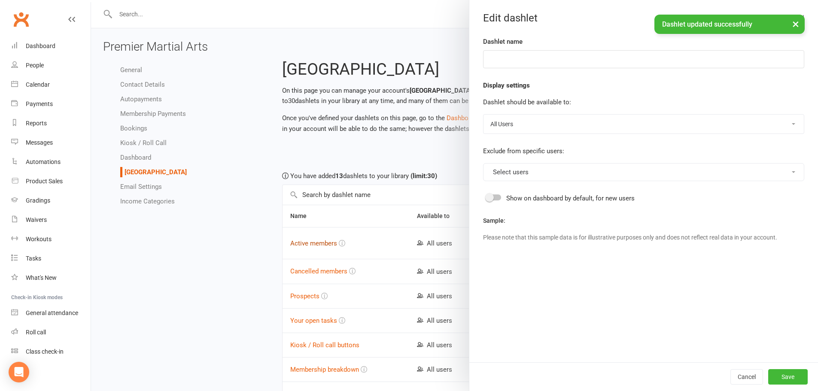
type input "Active members"
select select "last_activated"
select select "weeks"
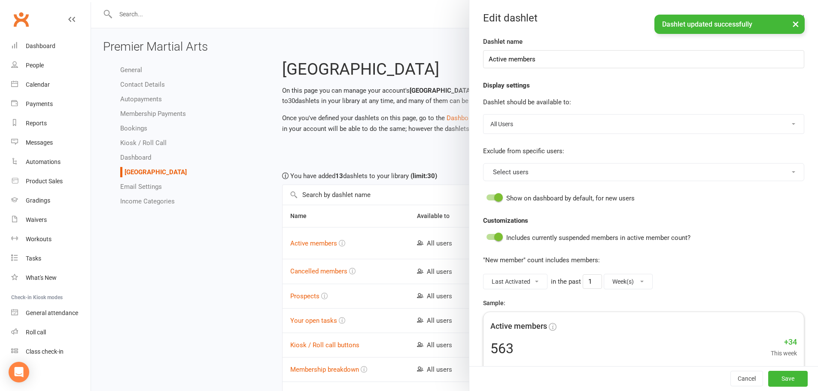
click at [528, 284] on select "Created Created or Converted First Activated Last Activated" at bounding box center [516, 281] width 64 height 15
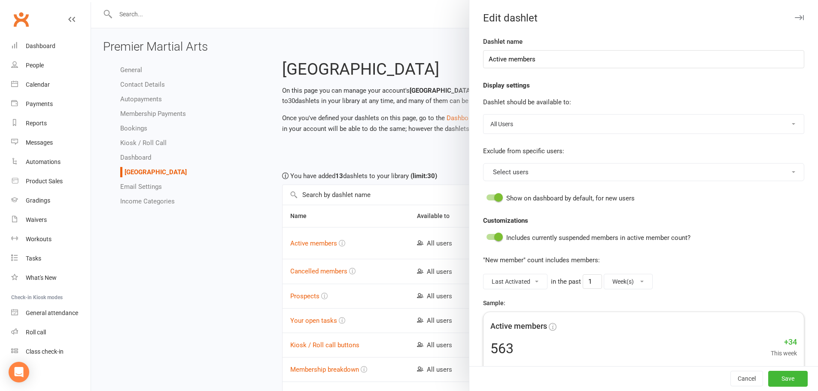
click at [217, 292] on div at bounding box center [454, 195] width 727 height 391
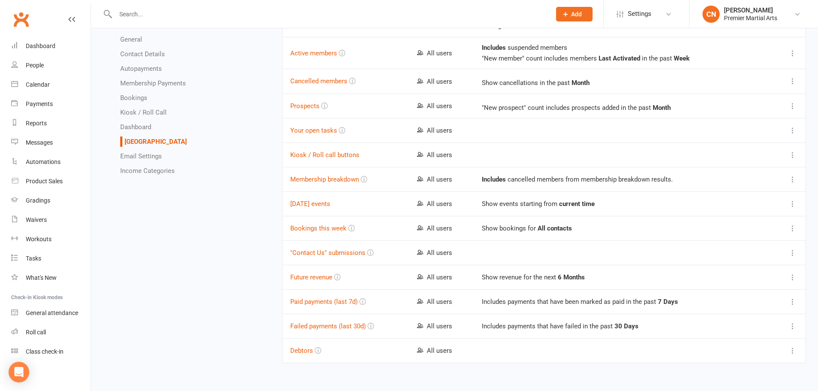
scroll to position [201, 0]
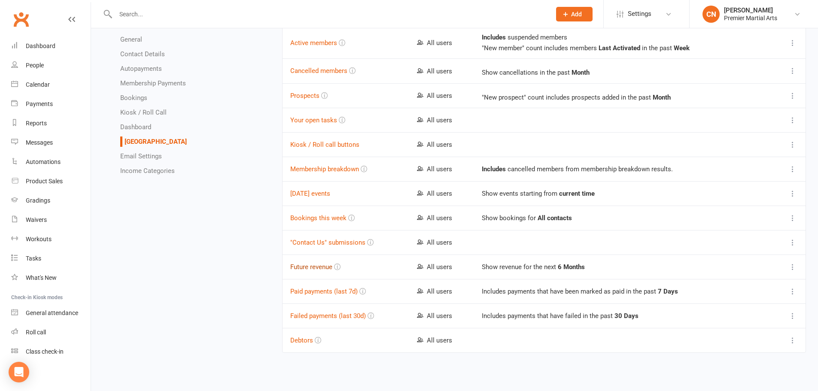
click at [320, 268] on button "Future revenue" at bounding box center [311, 267] width 42 height 10
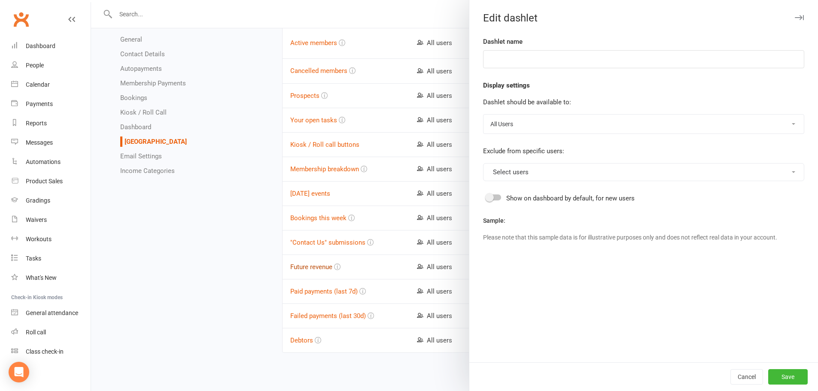
type input "Future revenue"
select select "months"
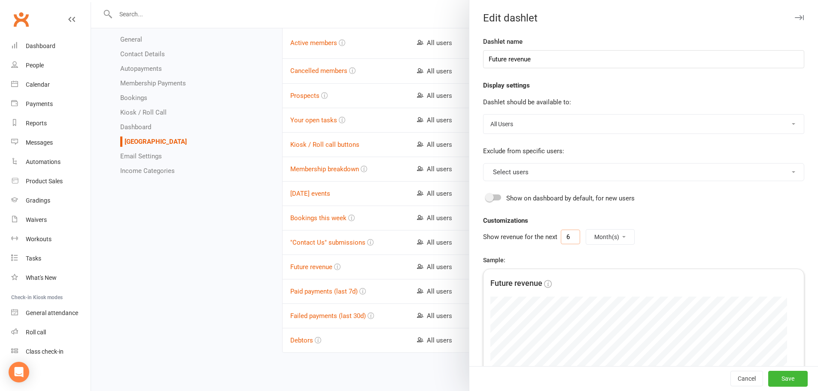
drag, startPoint x: 571, startPoint y: 237, endPoint x: 561, endPoint y: 235, distance: 10.5
click at [561, 235] on input "6" at bounding box center [570, 237] width 19 height 15
type input "1"
click at [576, 252] on div at bounding box center [647, 250] width 172 height 8
click at [771, 376] on button "Save" at bounding box center [788, 379] width 40 height 15
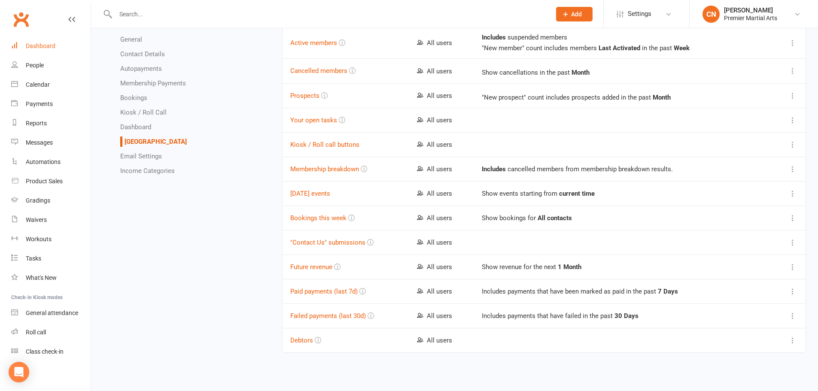
click at [51, 47] on div "Dashboard" at bounding box center [41, 46] width 30 height 7
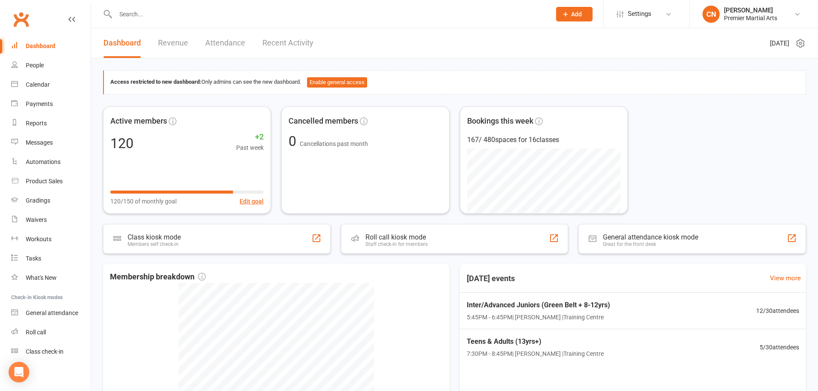
click at [179, 47] on link "Revenue" at bounding box center [173, 43] width 30 height 30
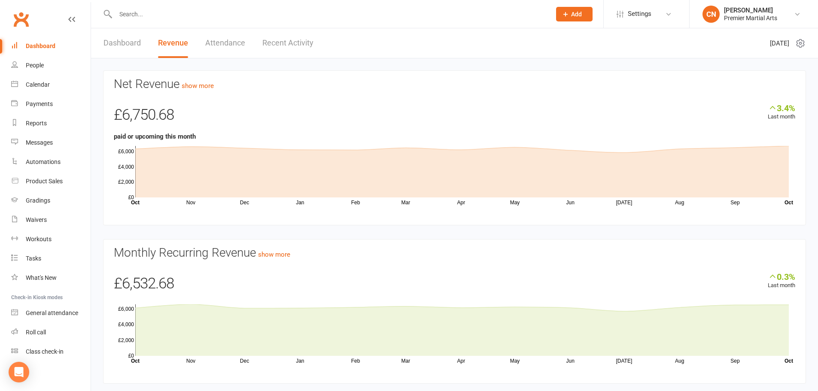
click at [207, 94] on section "Net Revenue show more 3.4% Last month £6,750.68 paid or upcoming this month Nov…" at bounding box center [454, 147] width 703 height 155
click at [207, 89] on link "show more" at bounding box center [198, 86] width 32 height 8
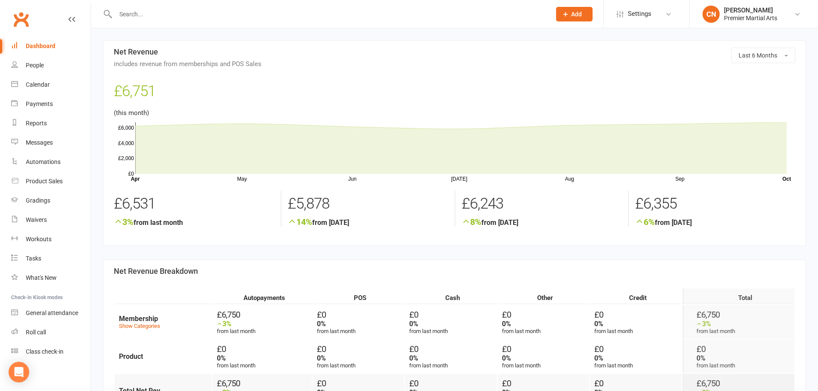
click at [196, 17] on input "text" at bounding box center [329, 14] width 432 height 12
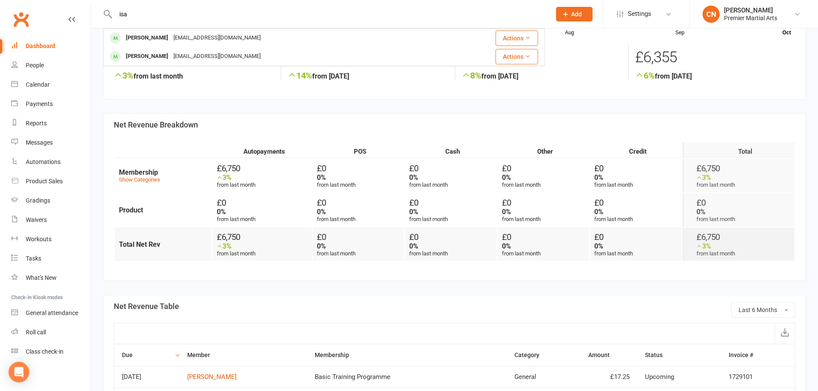
scroll to position [172, 0]
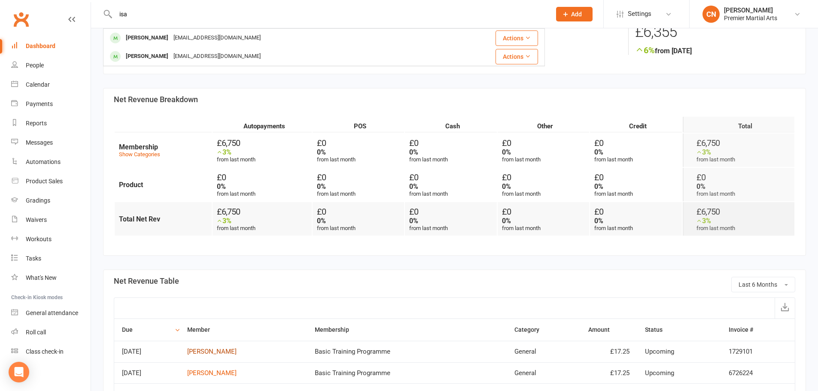
type input "isa"
click at [234, 352] on link "Isaac Holroyd-Dovetun" at bounding box center [211, 352] width 49 height 8
